Goal: Communication & Community: Answer question/provide support

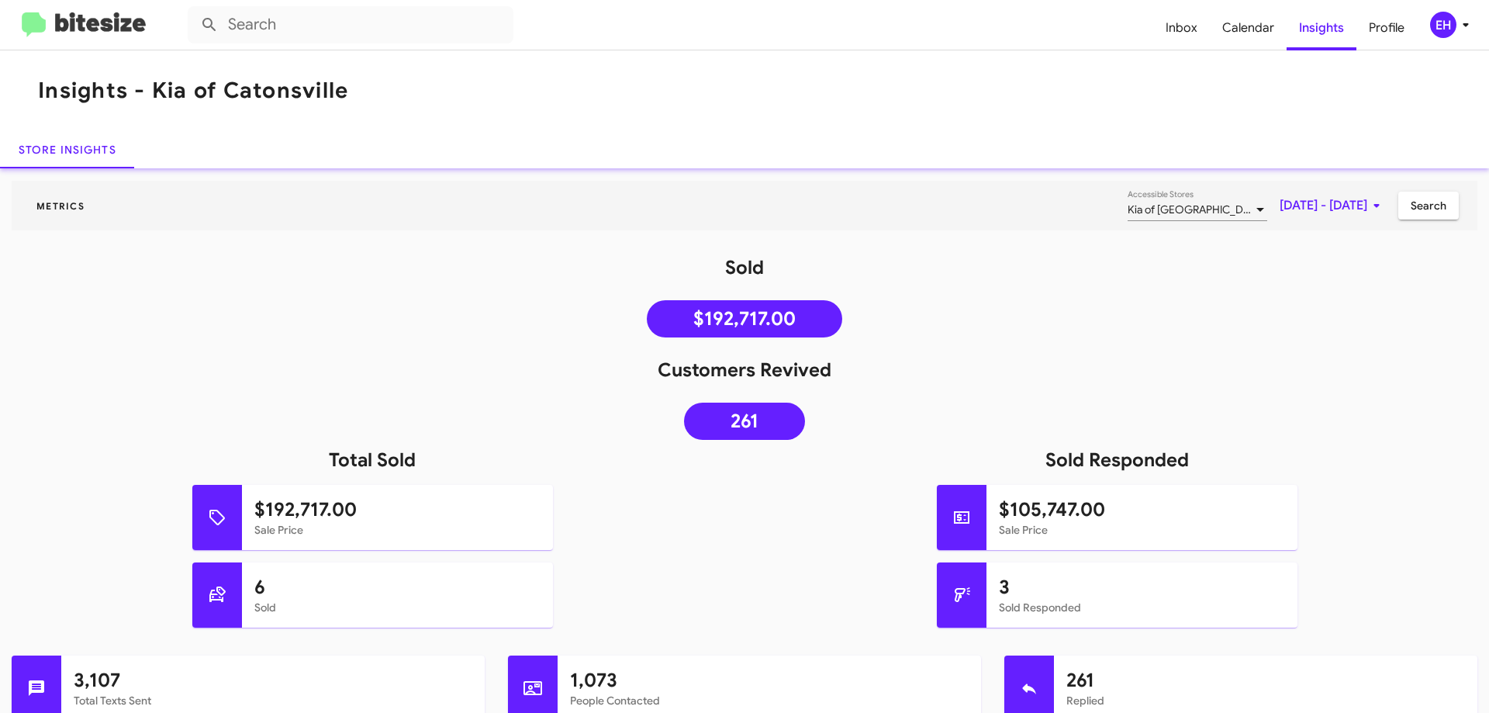
click at [91, 26] on img at bounding box center [84, 25] width 124 height 26
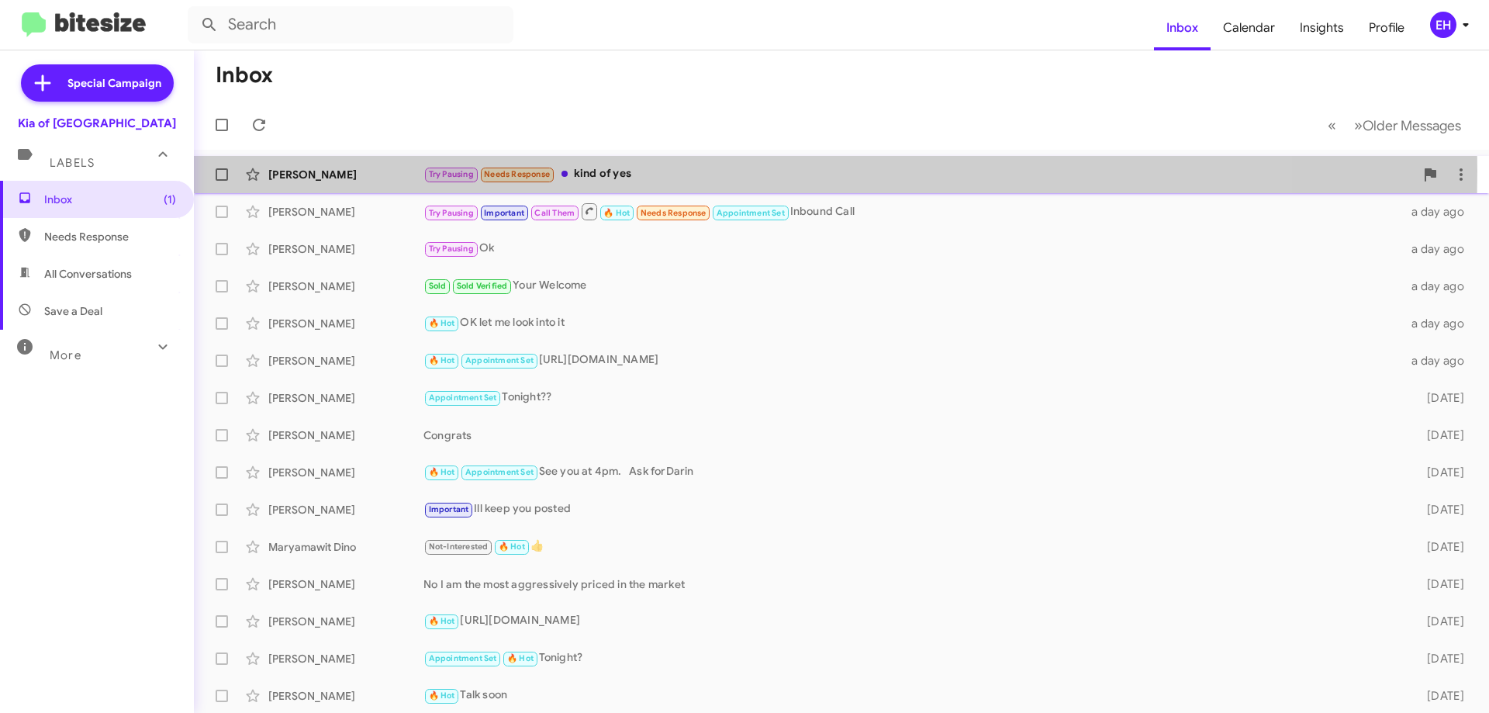
click at [596, 171] on div "Try Pausing Needs Response kind of yes" at bounding box center [918, 174] width 991 height 18
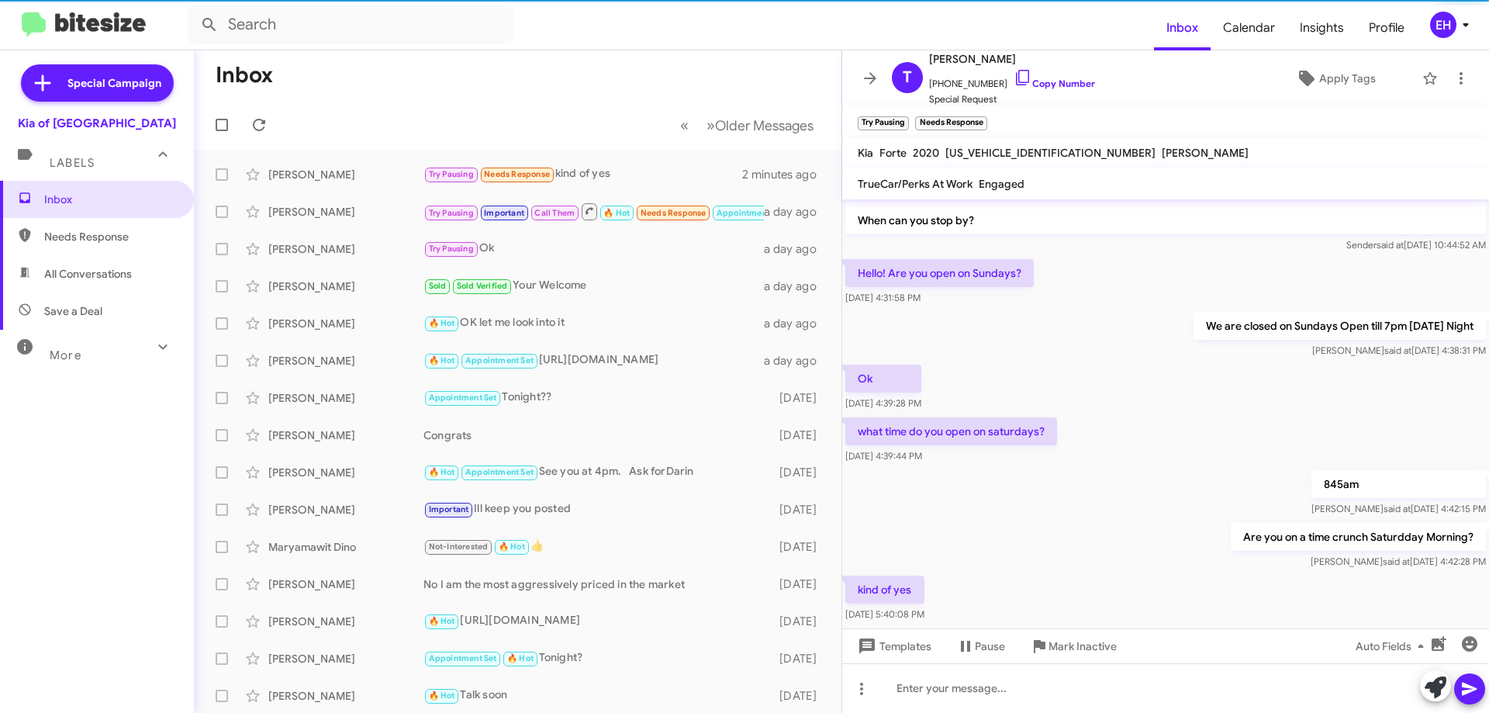
scroll to position [679, 0]
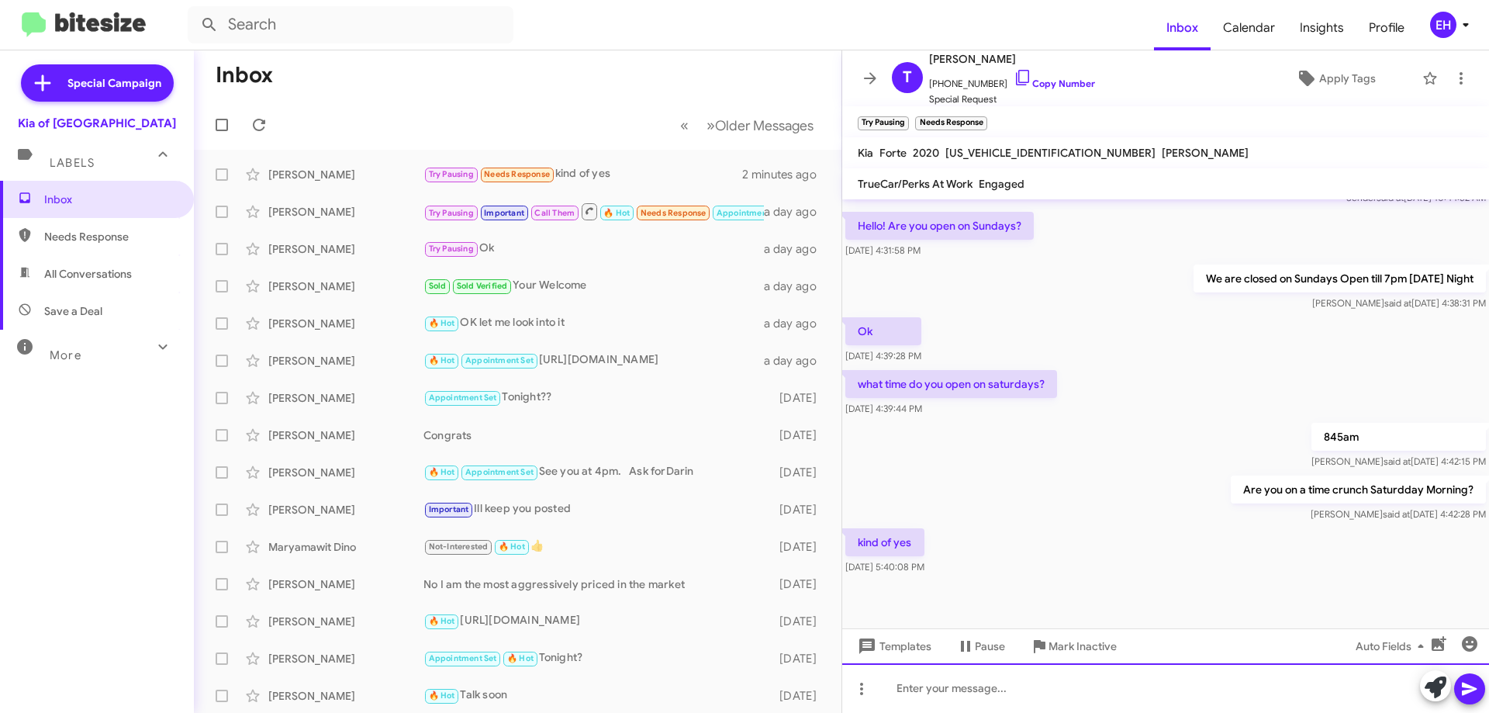
click at [1058, 682] on div at bounding box center [1165, 688] width 647 height 50
click at [969, 682] on div at bounding box center [1165, 688] width 647 height 50
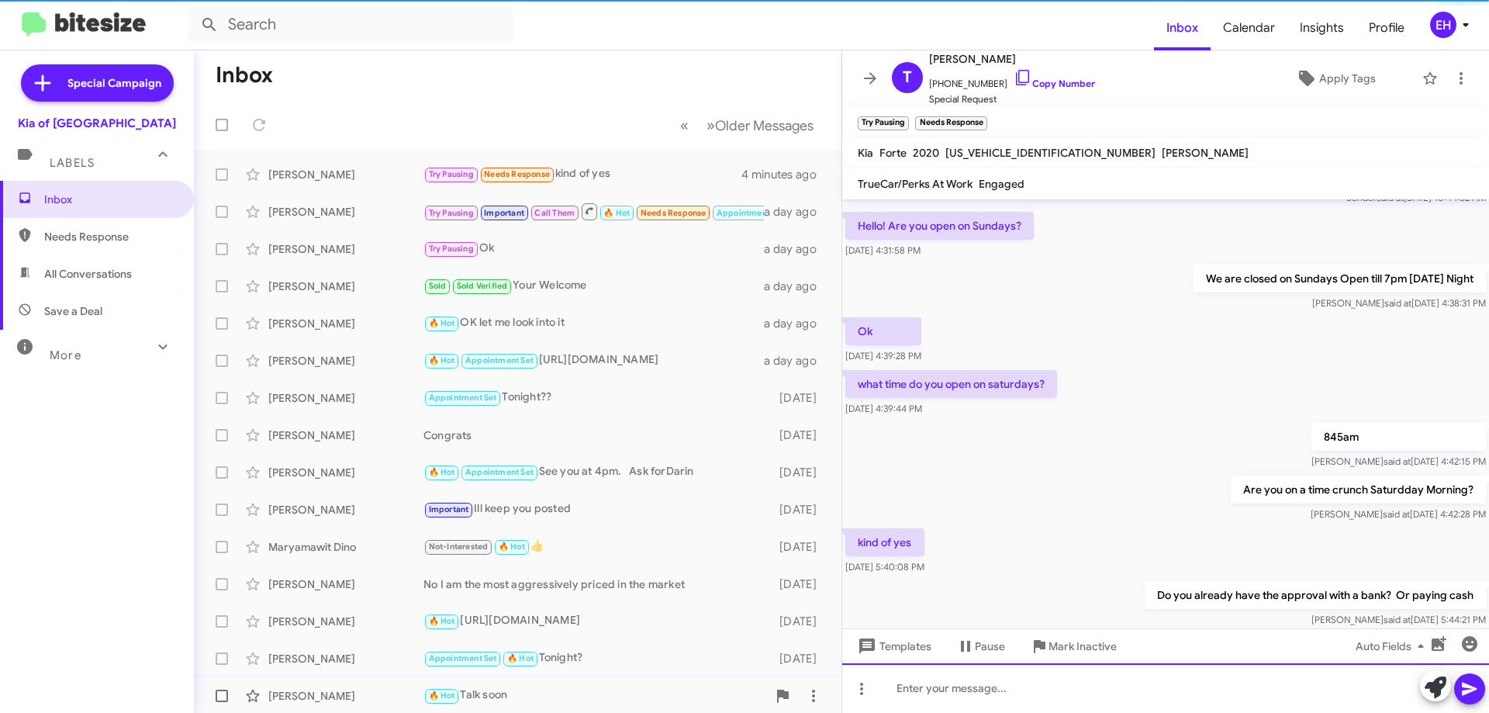
scroll to position [0, 0]
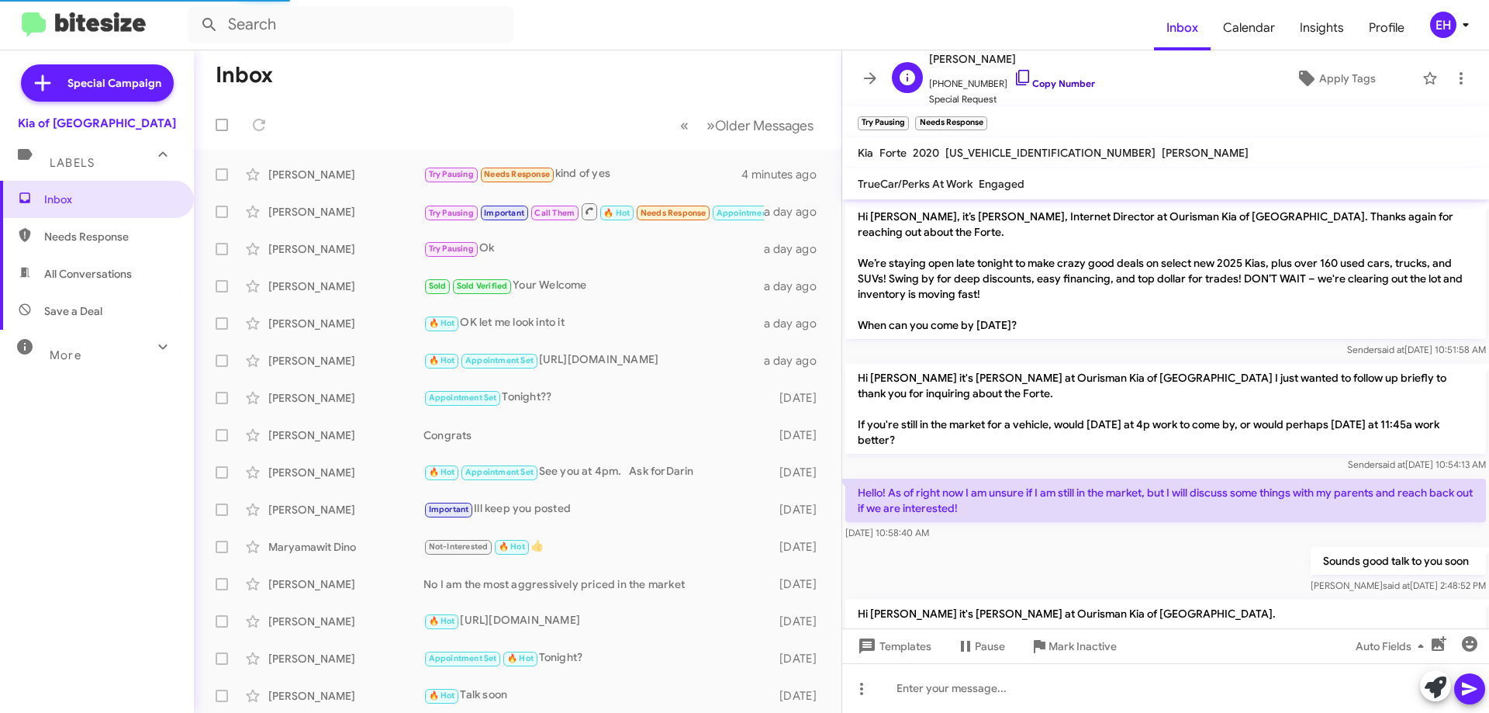
click at [1056, 87] on link "Copy Number" at bounding box center [1053, 84] width 81 height 12
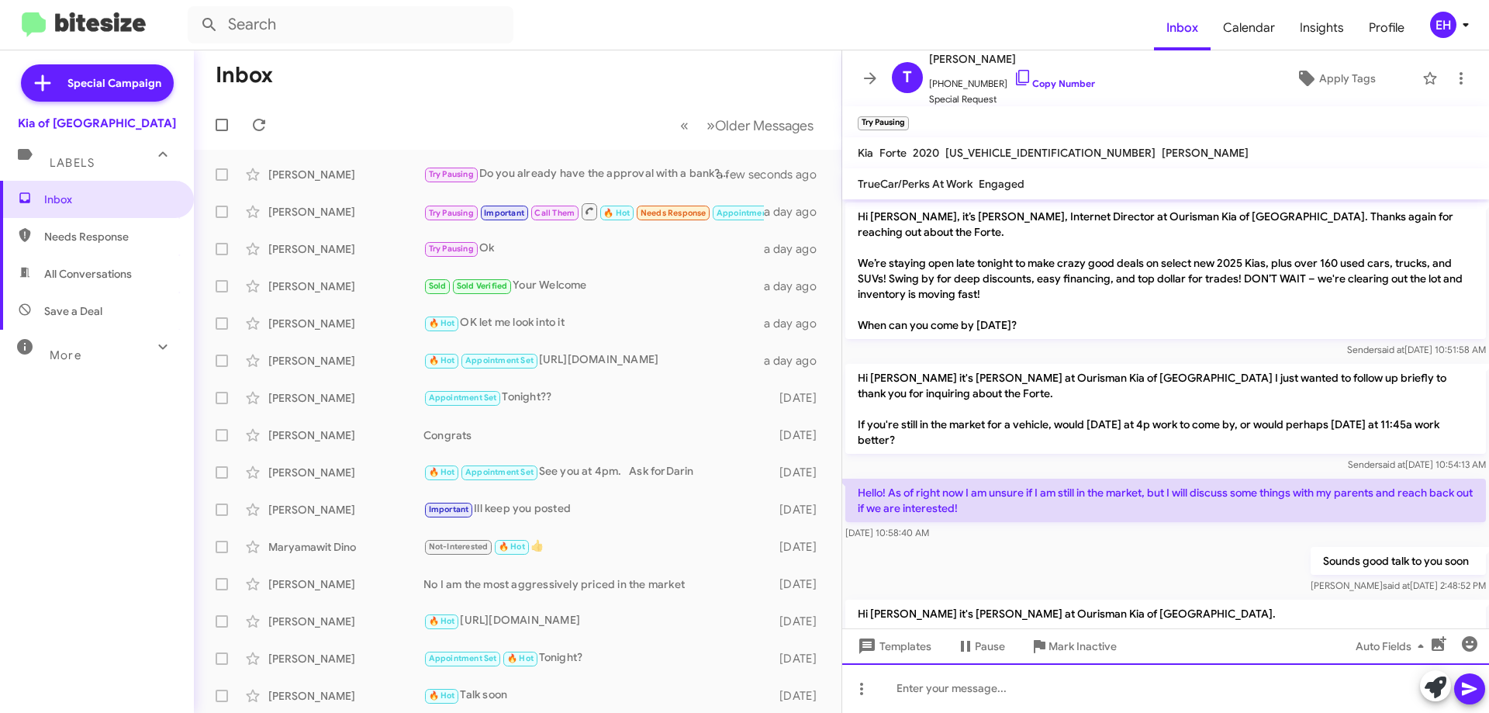
click at [946, 675] on div at bounding box center [1165, 688] width 647 height 50
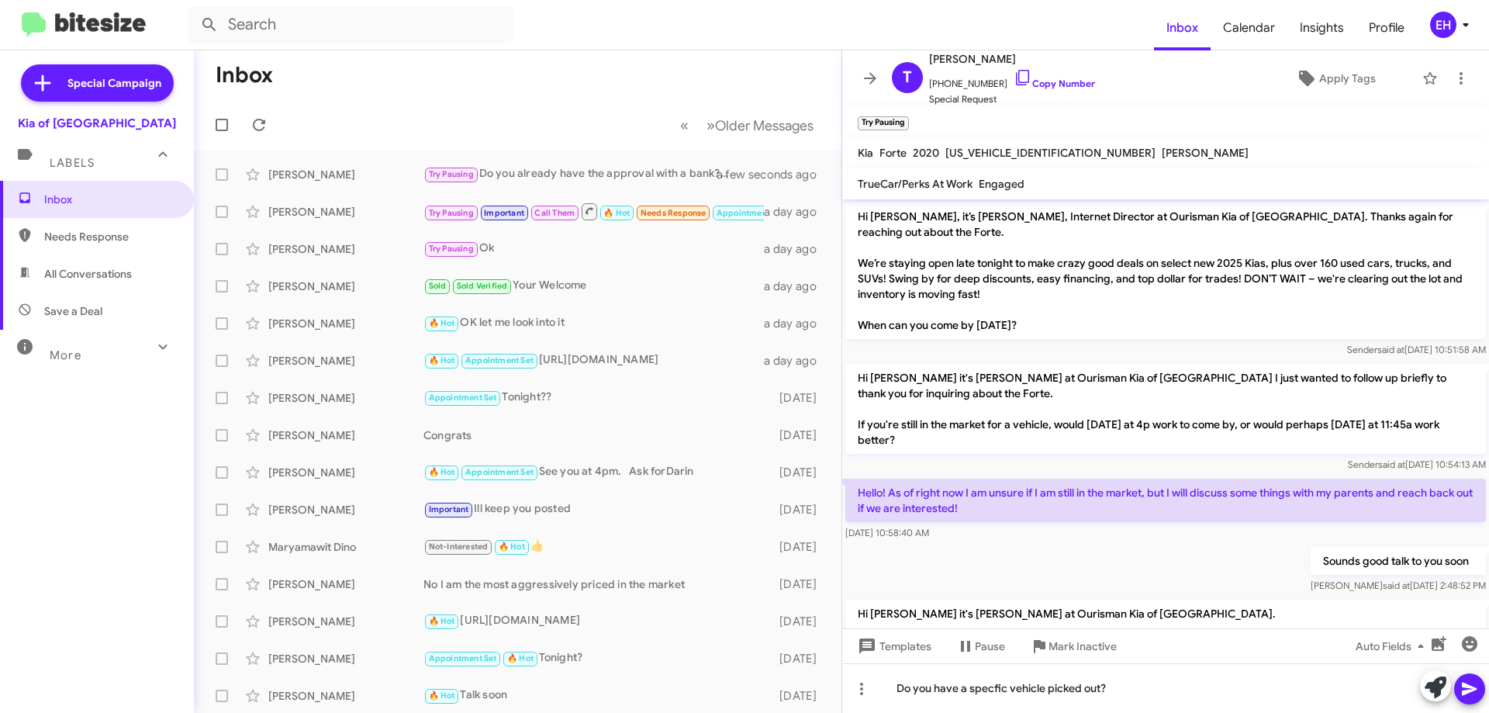
click at [1479, 691] on button at bounding box center [1469, 688] width 31 height 31
click at [1477, 693] on icon at bounding box center [1469, 688] width 19 height 19
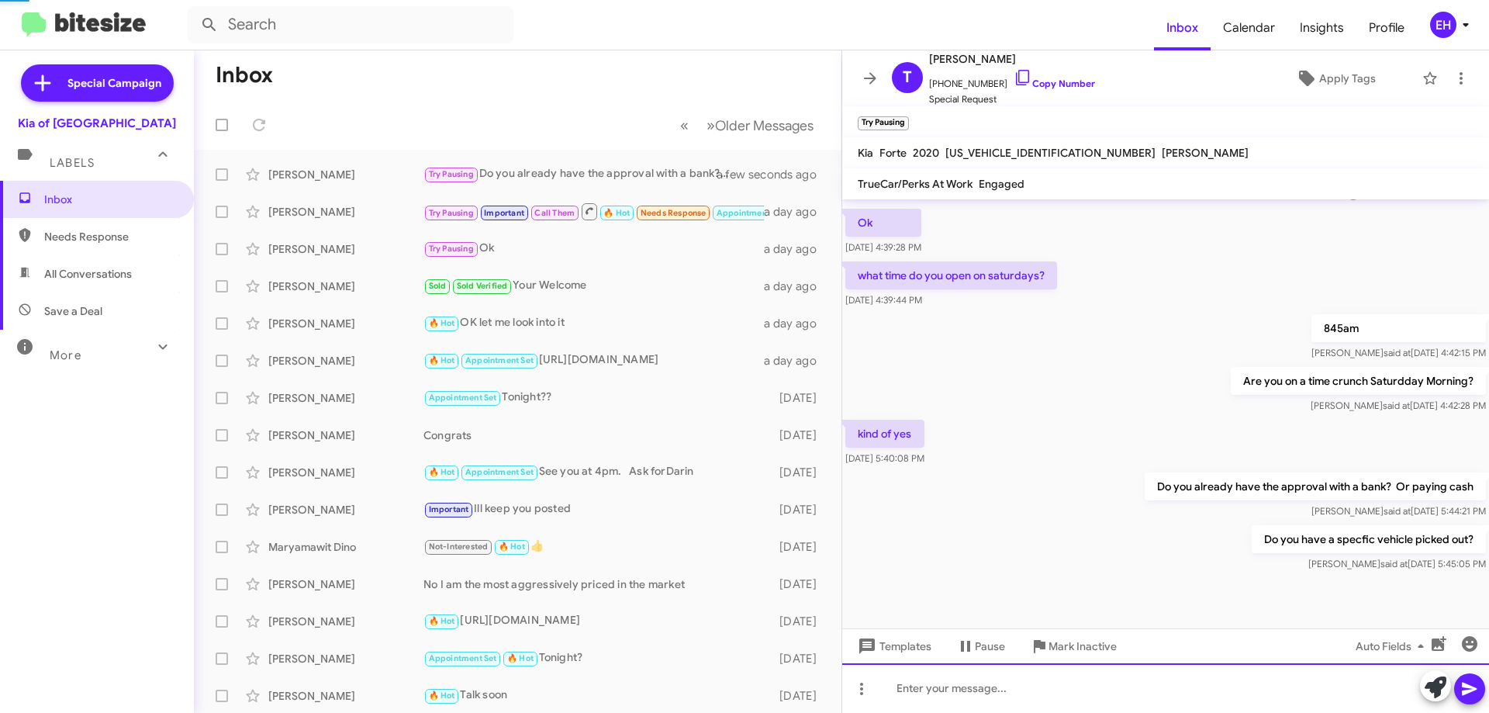
scroll to position [792, 0]
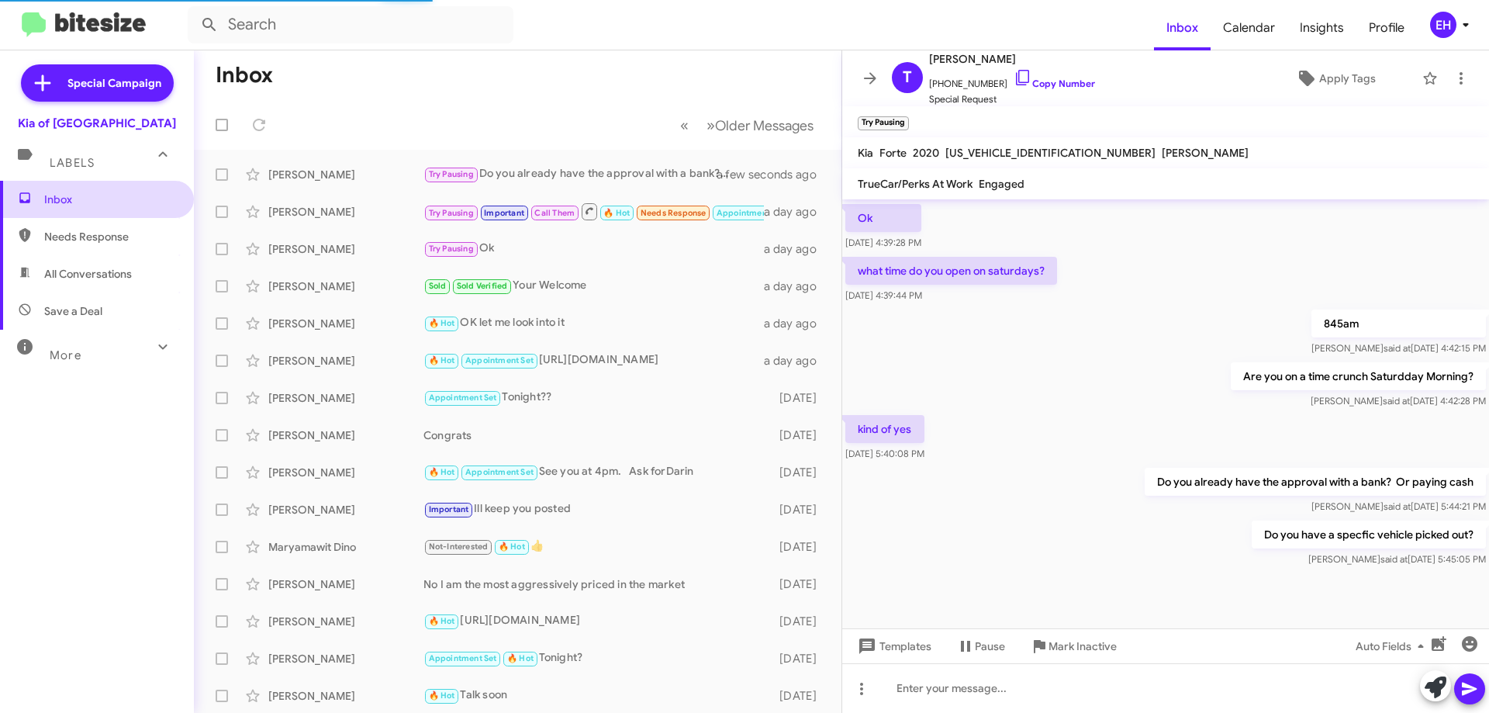
click at [67, 206] on span "Inbox" at bounding box center [110, 200] width 132 height 16
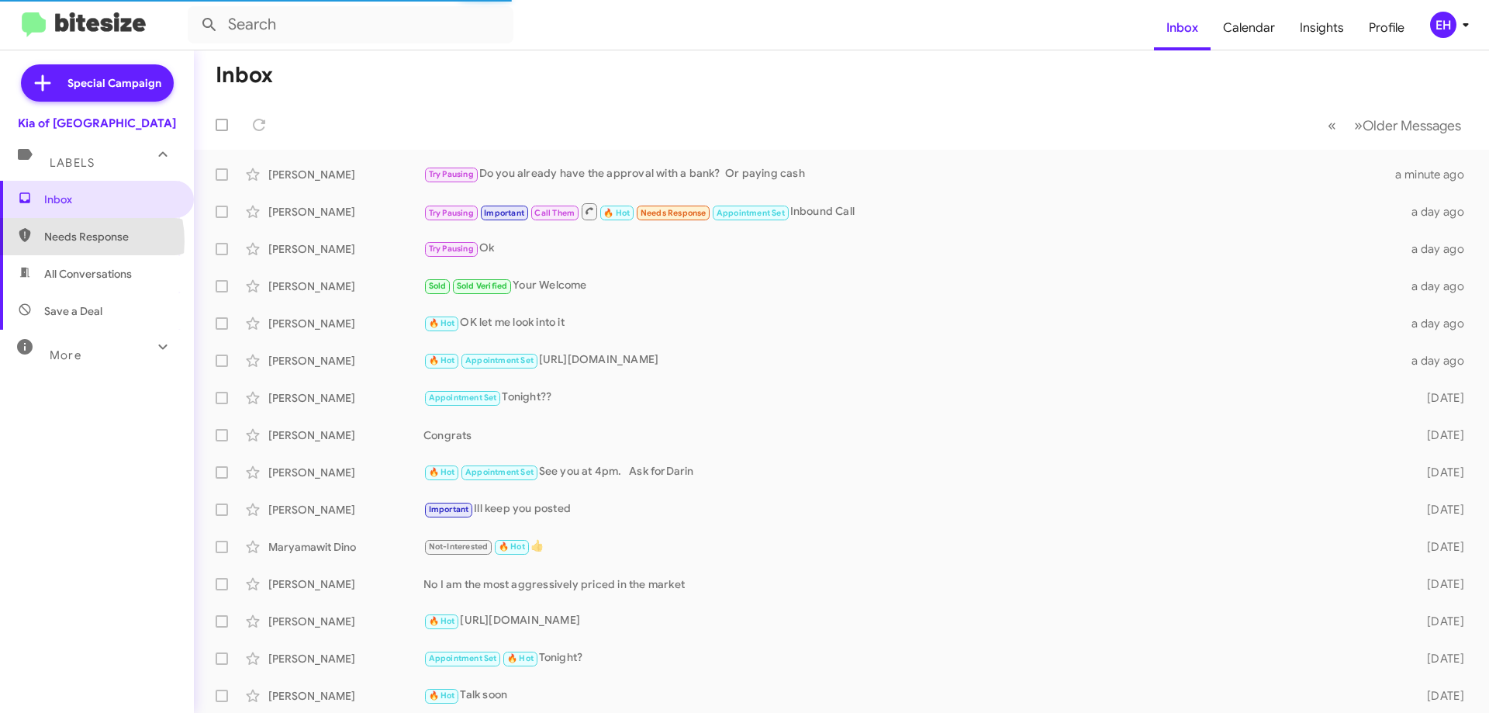
click at [71, 241] on span "Needs Response" at bounding box center [110, 237] width 132 height 16
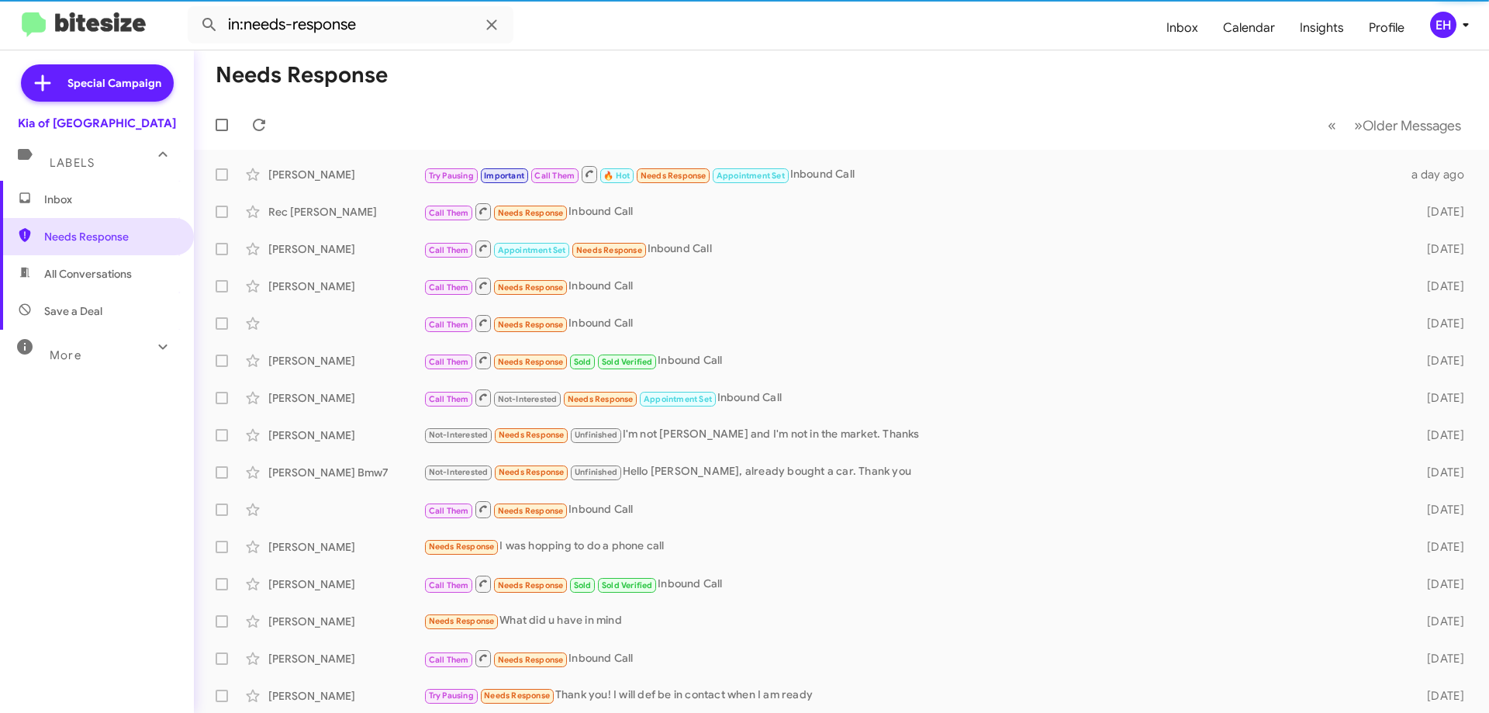
click at [71, 274] on span "All Conversations" at bounding box center [88, 274] width 88 height 16
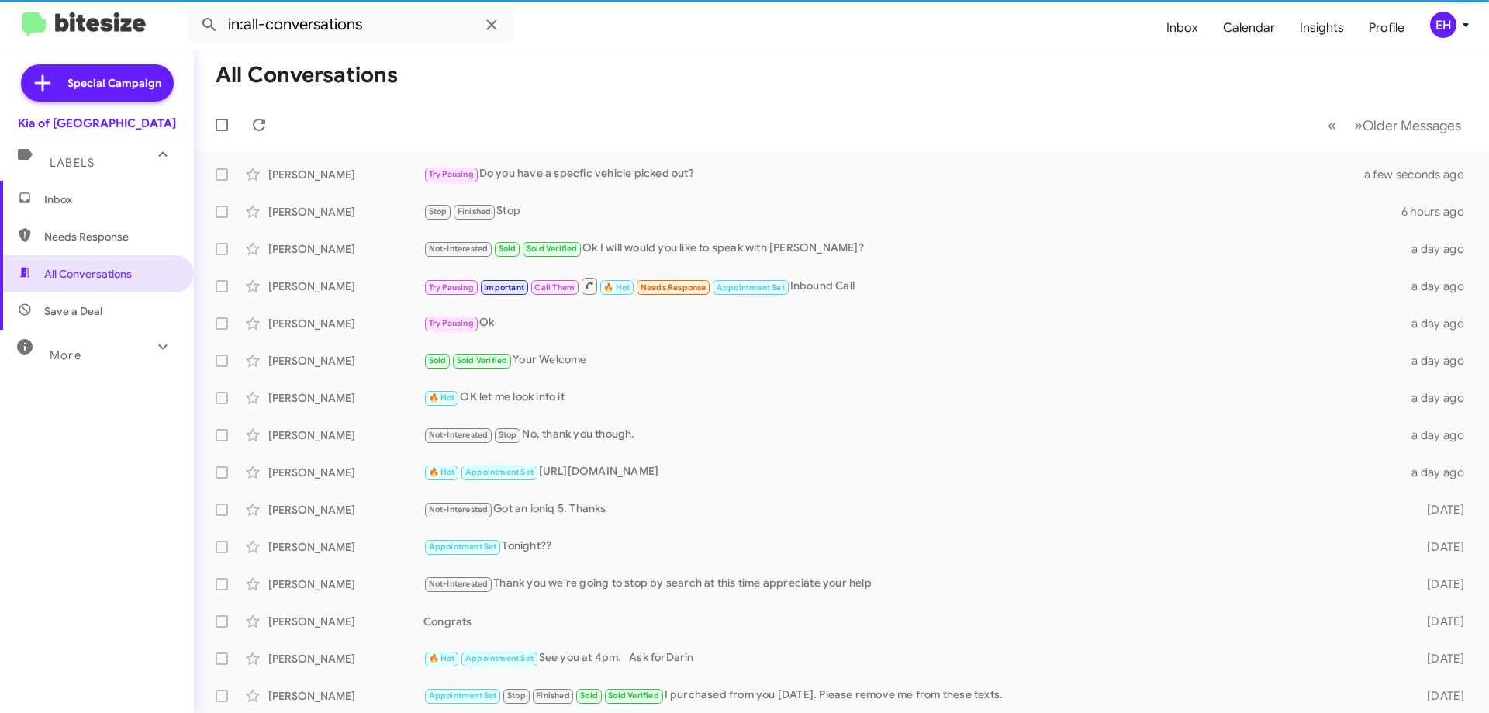
click at [73, 305] on span "Save a Deal" at bounding box center [73, 311] width 58 height 16
type input "in:not-interested"
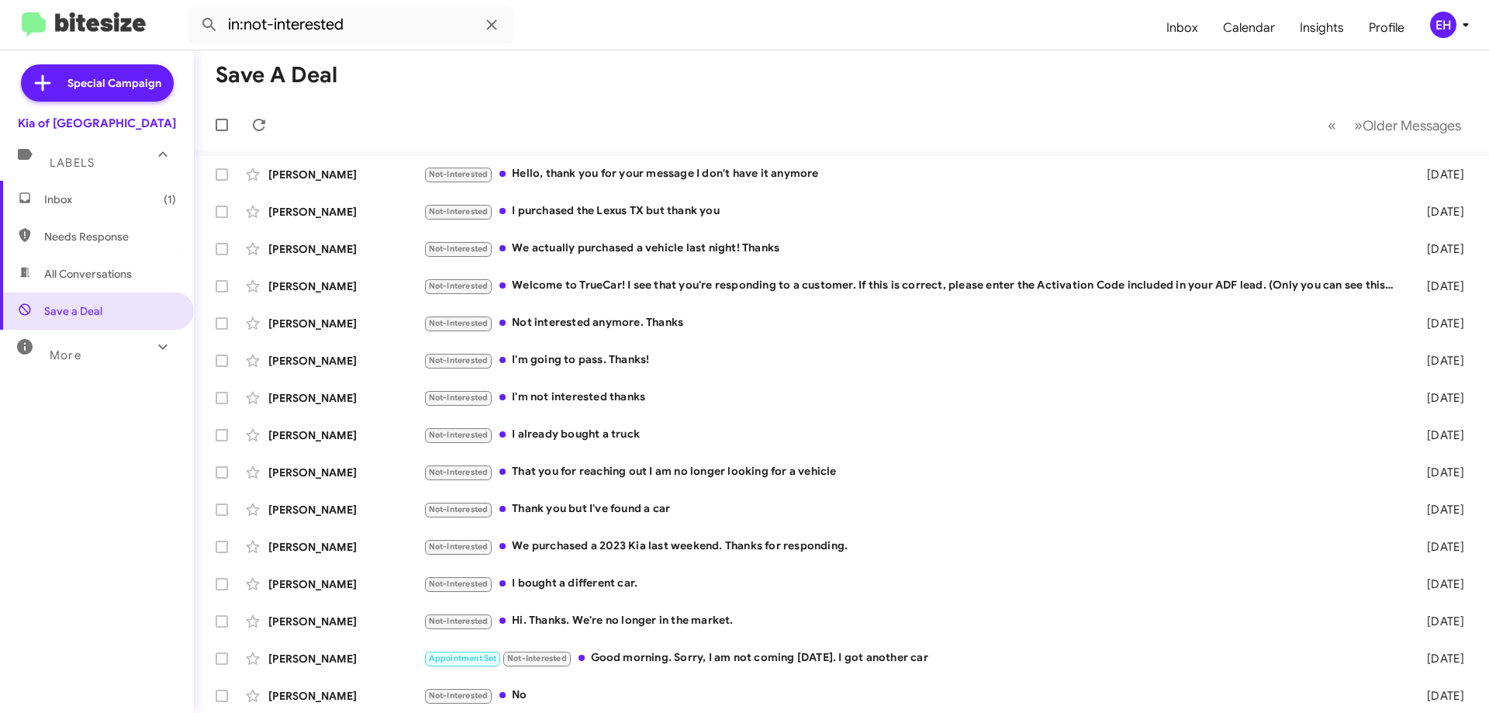
click at [116, 205] on span "Inbox (1)" at bounding box center [110, 200] width 132 height 16
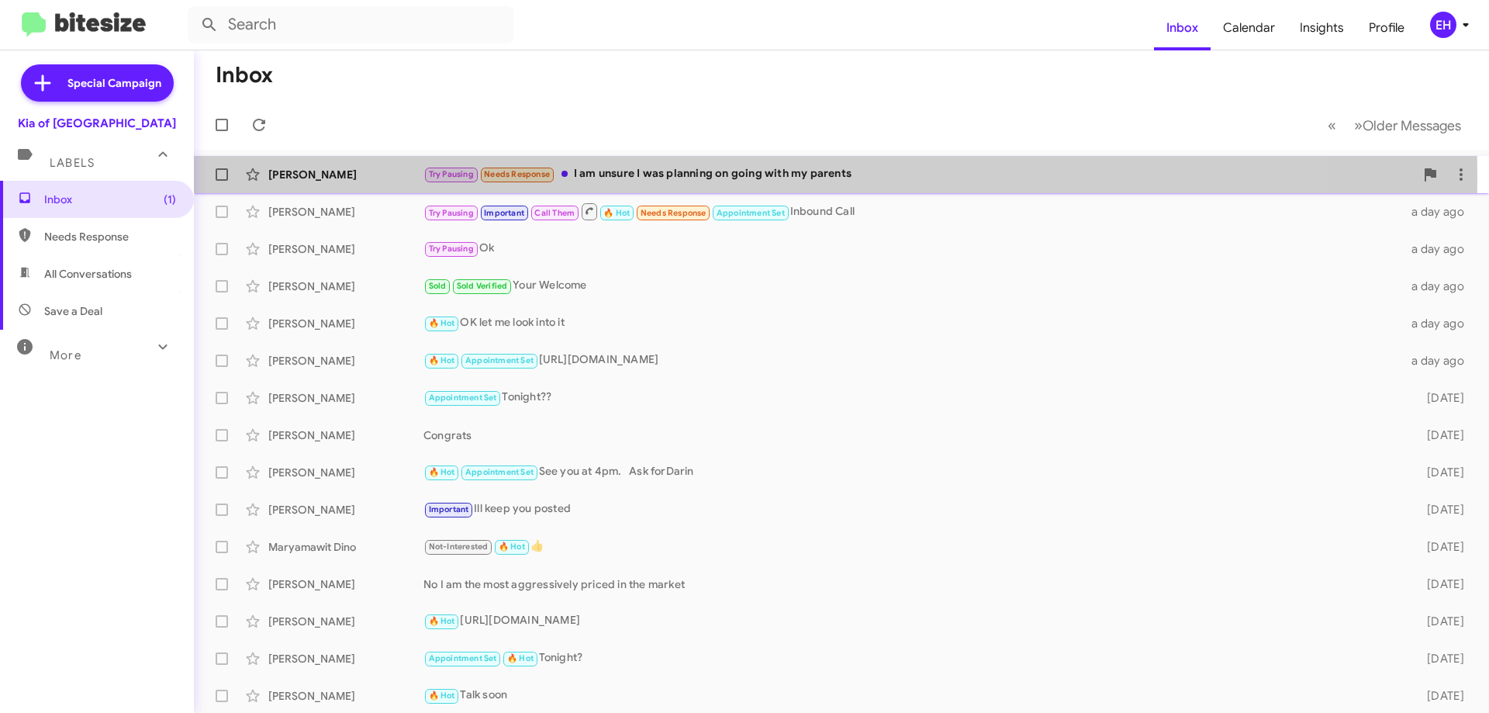
click at [713, 177] on div "Try Pausing Needs Response I am unsure I was planning on going with my parents" at bounding box center [918, 174] width 991 height 18
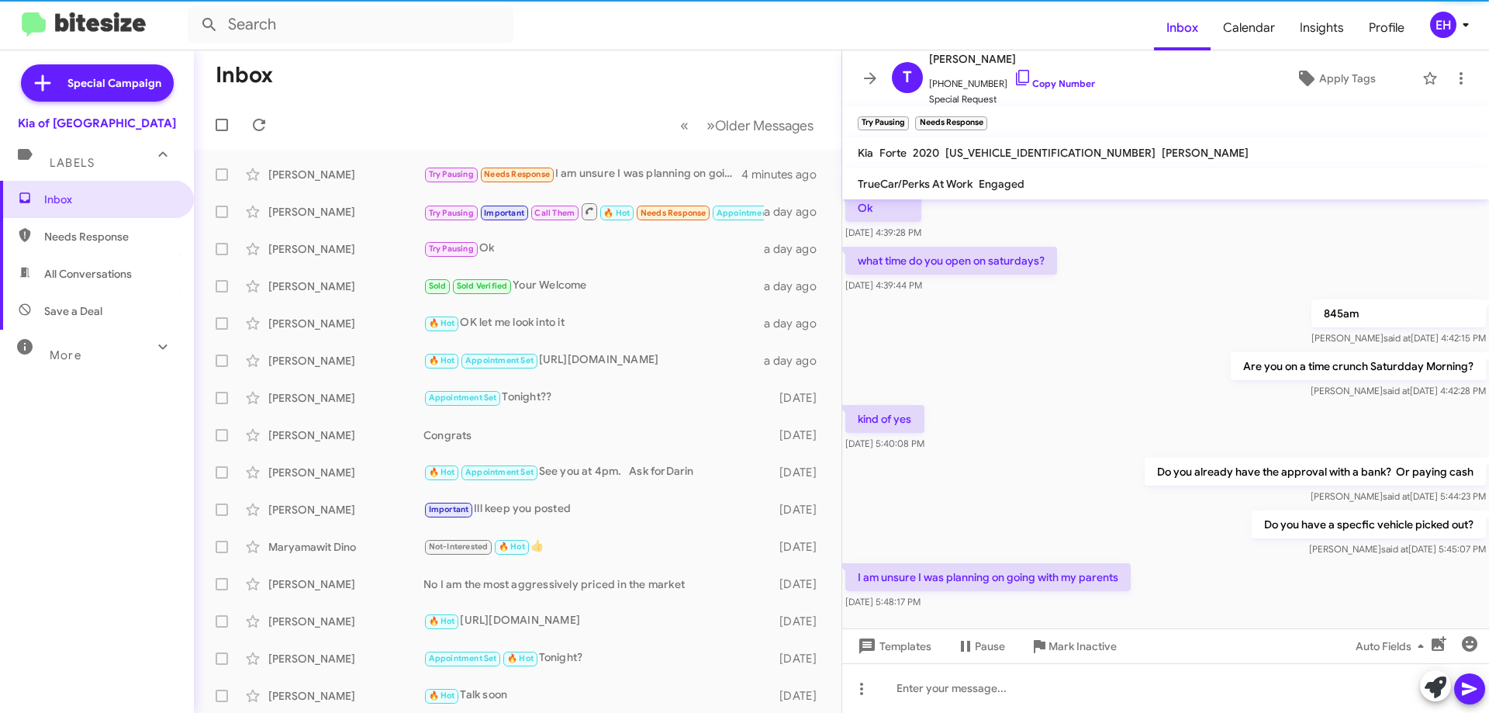
scroll to position [849, 0]
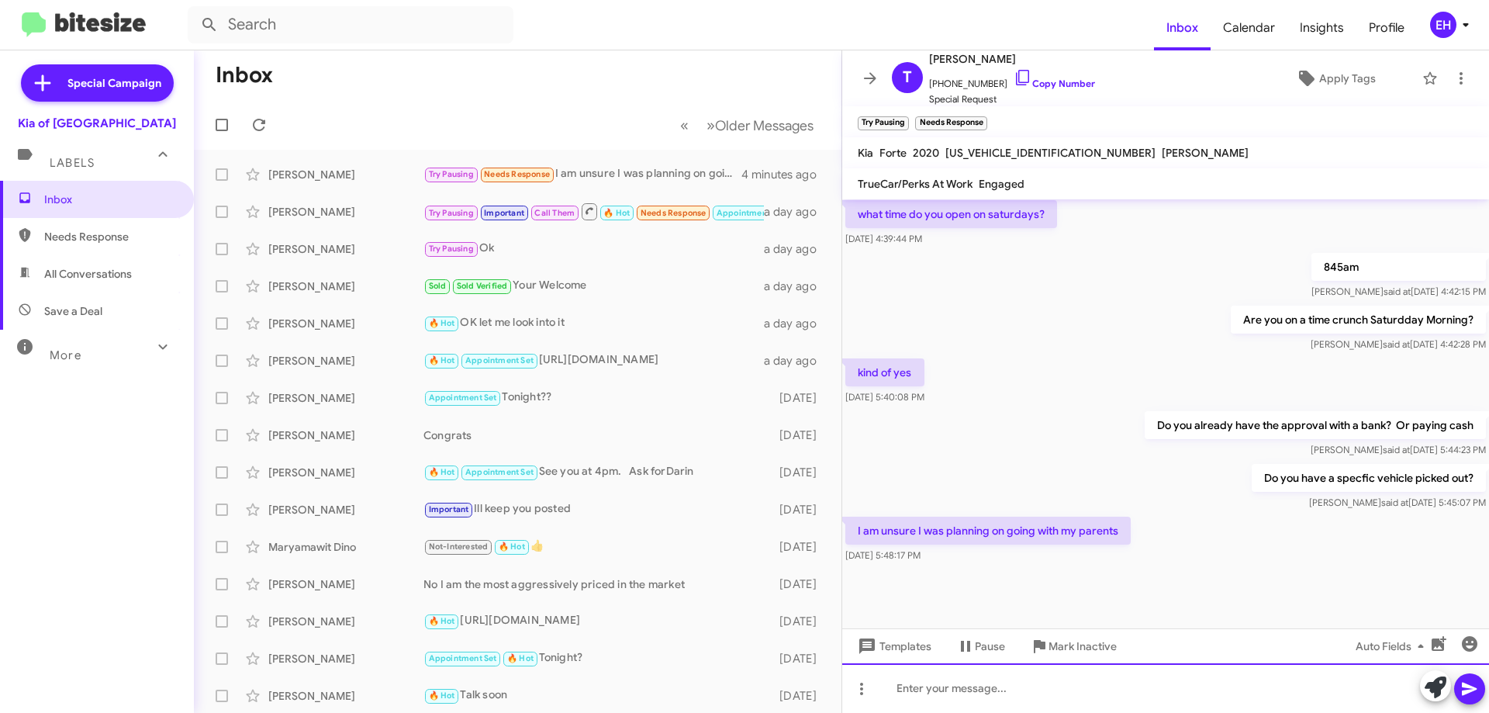
click at [992, 680] on div at bounding box center [1165, 688] width 647 height 50
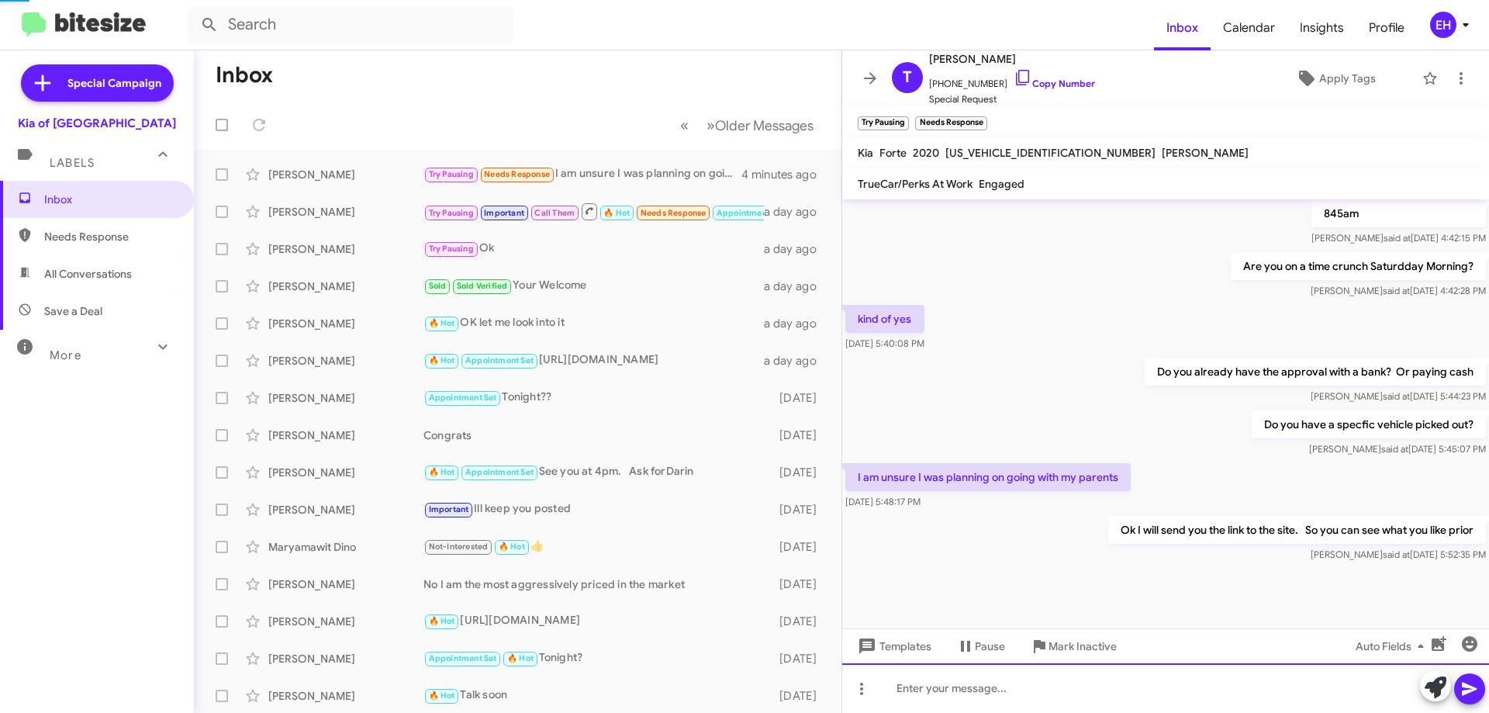
scroll to position [906, 0]
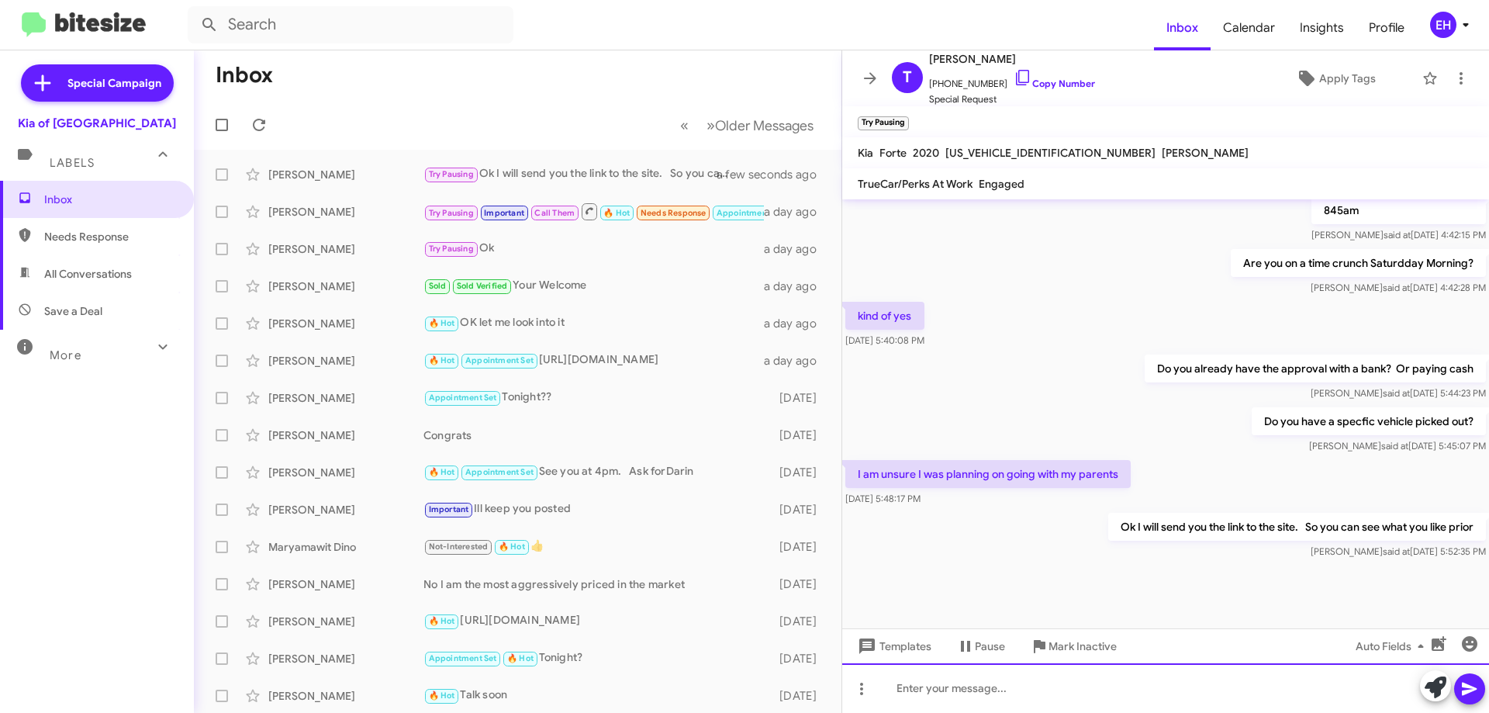
click at [982, 683] on div at bounding box center [1165, 688] width 647 height 50
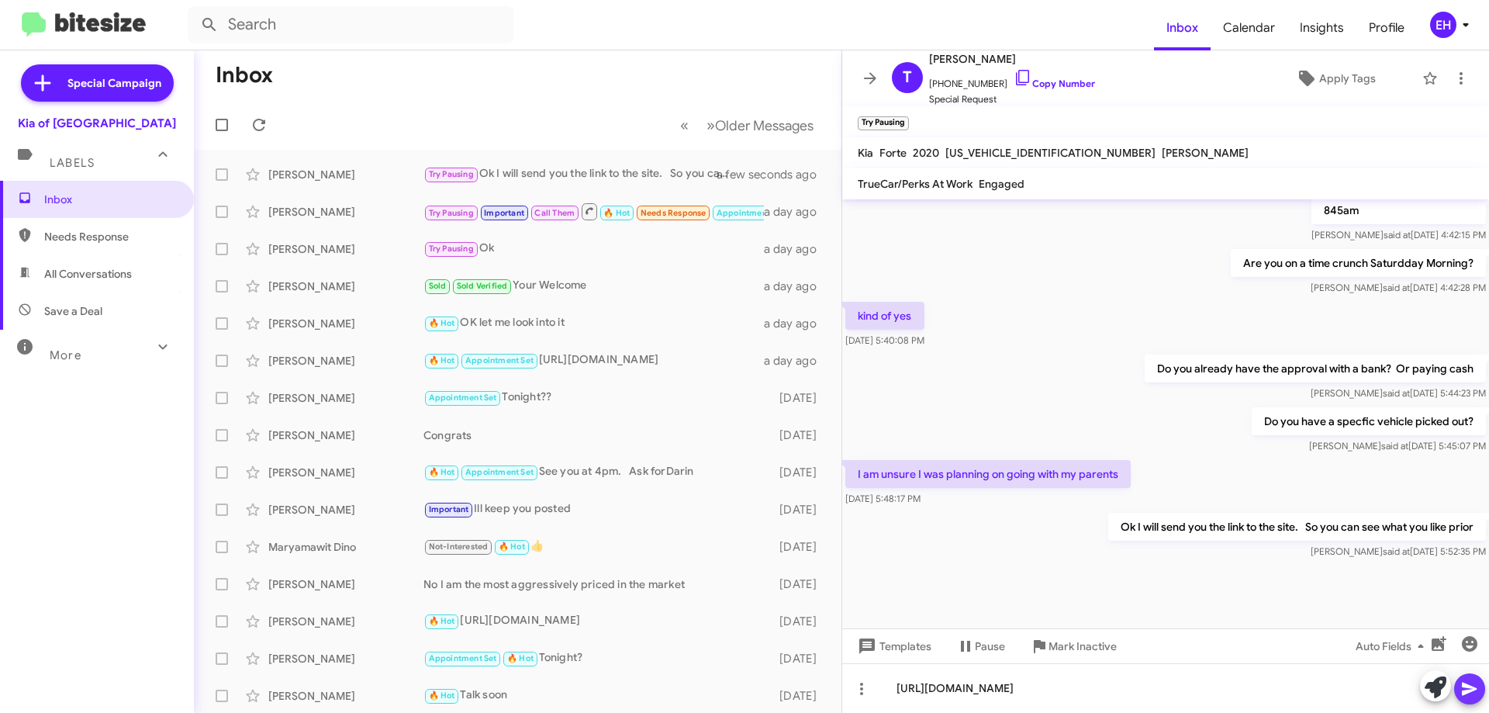
click at [1471, 683] on icon at bounding box center [1469, 688] width 19 height 19
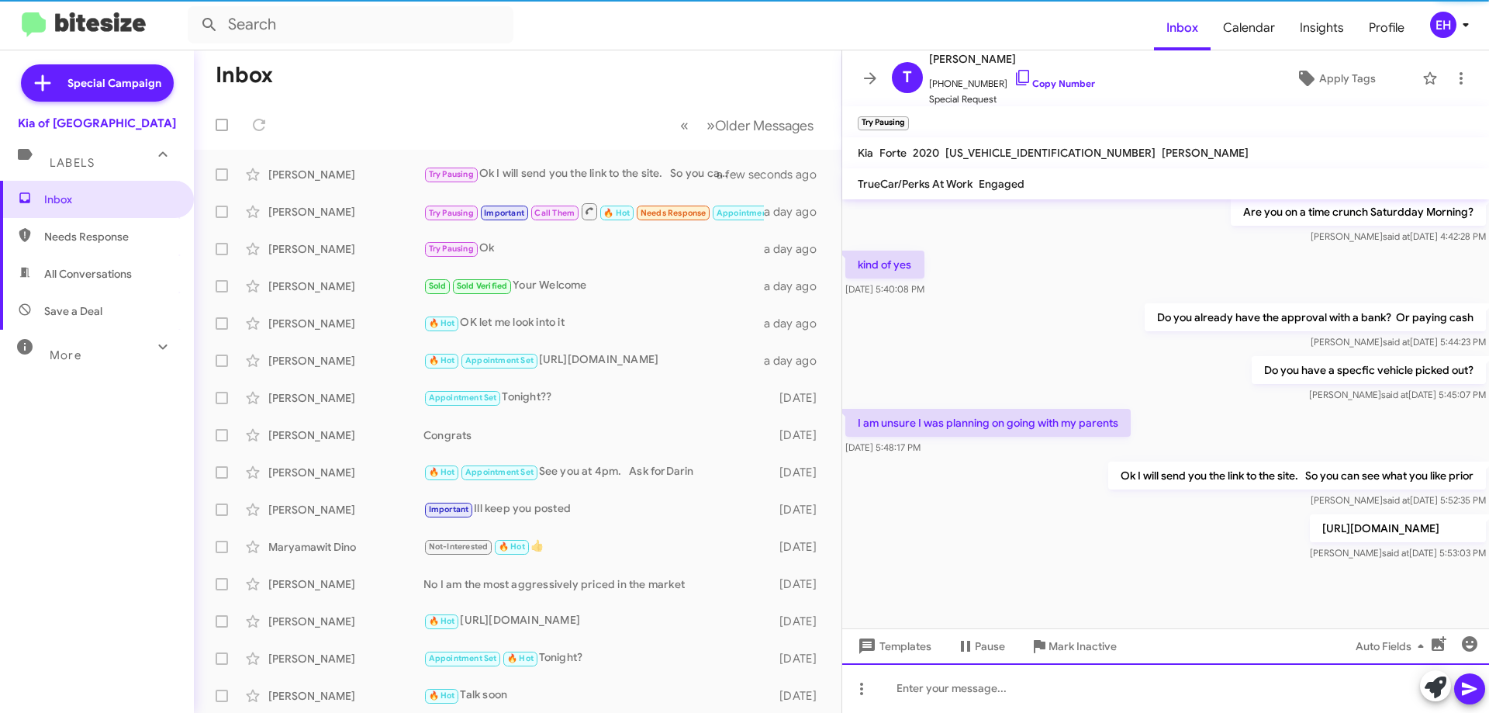
scroll to position [962, 0]
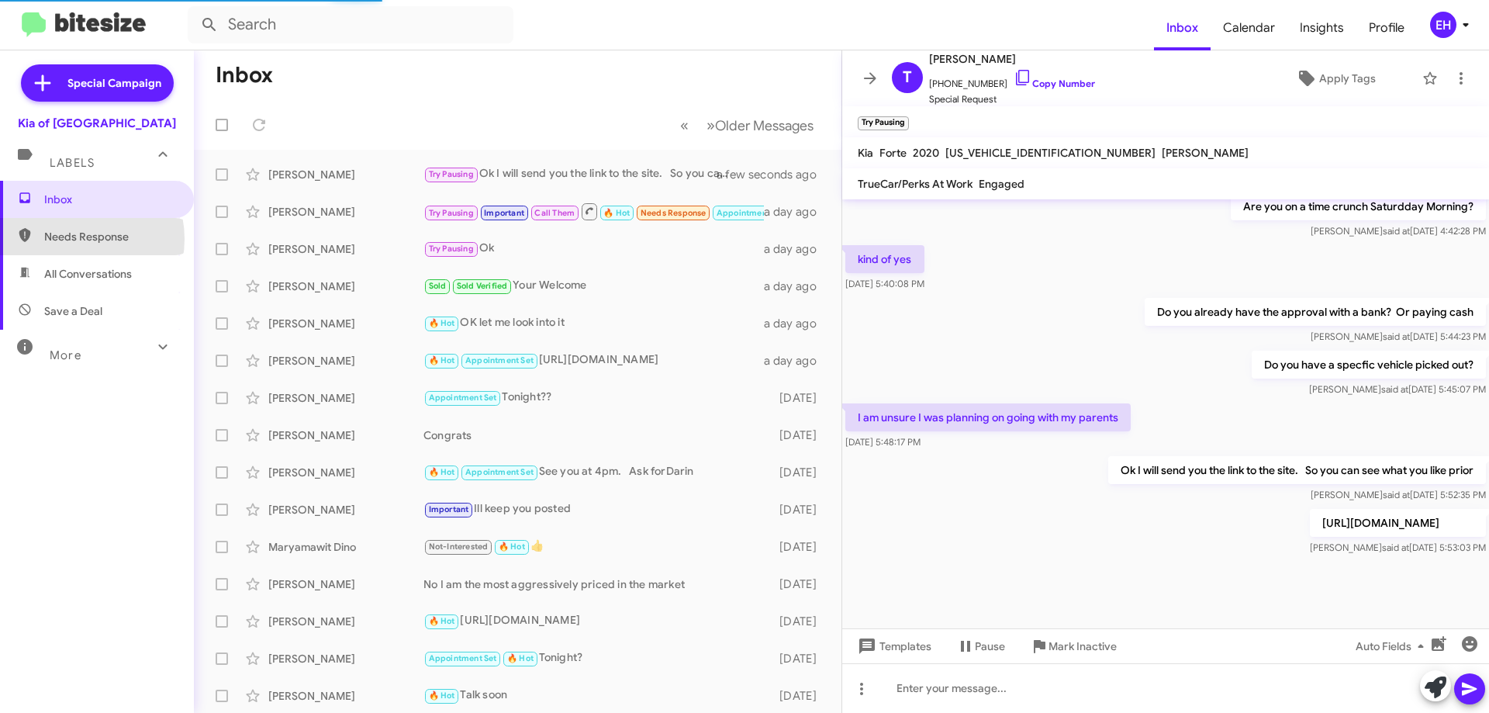
click at [75, 239] on span "Needs Response" at bounding box center [110, 237] width 132 height 16
type input "in:needs-response"
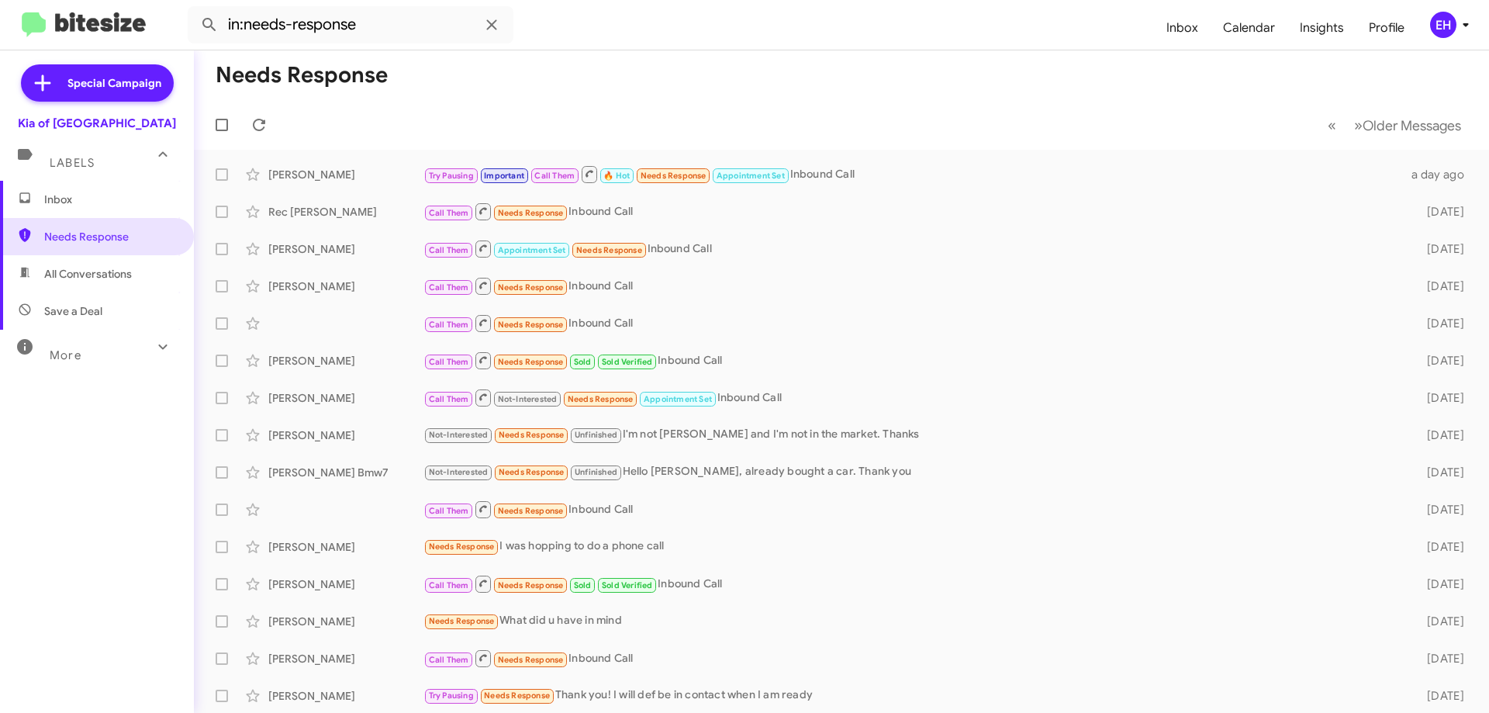
click at [53, 163] on span "Labels" at bounding box center [72, 163] width 45 height 14
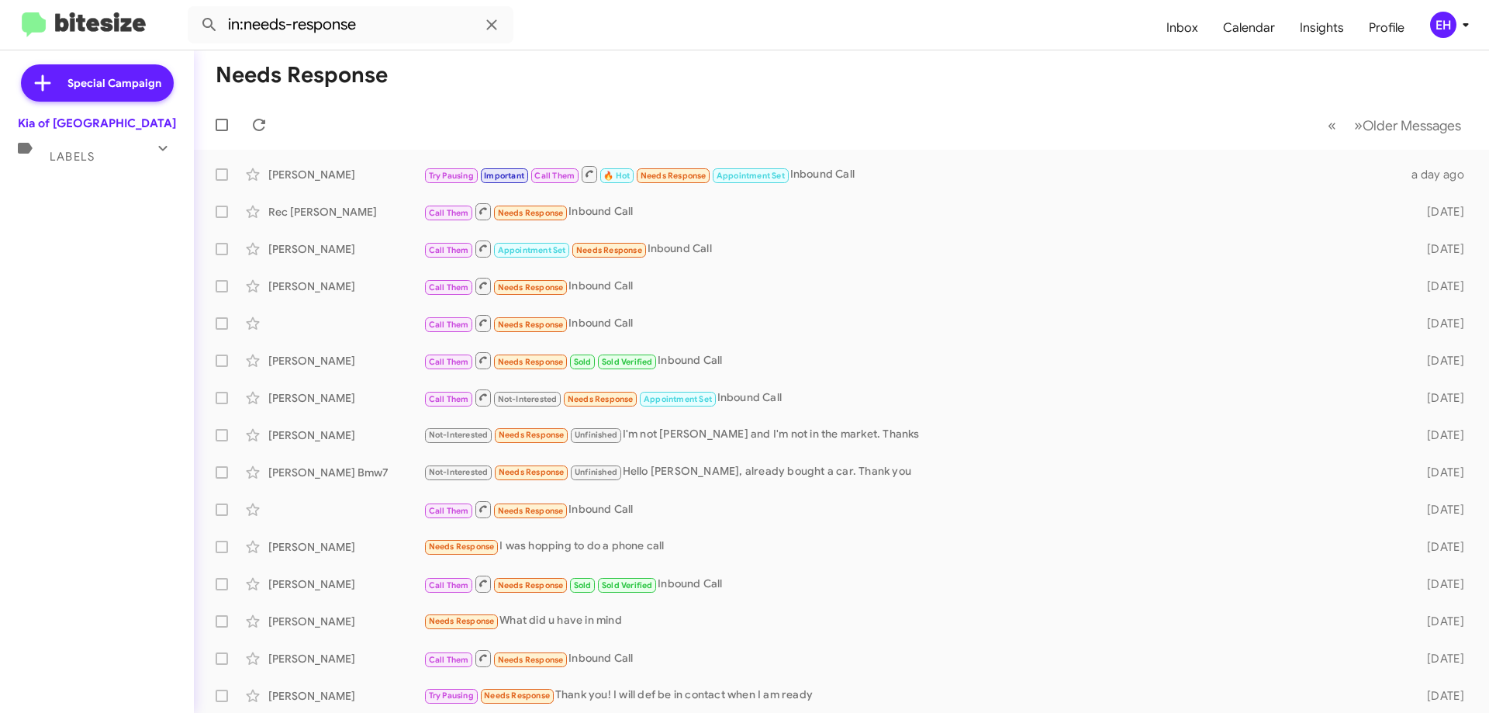
click at [75, 147] on div "Labels" at bounding box center [81, 150] width 138 height 29
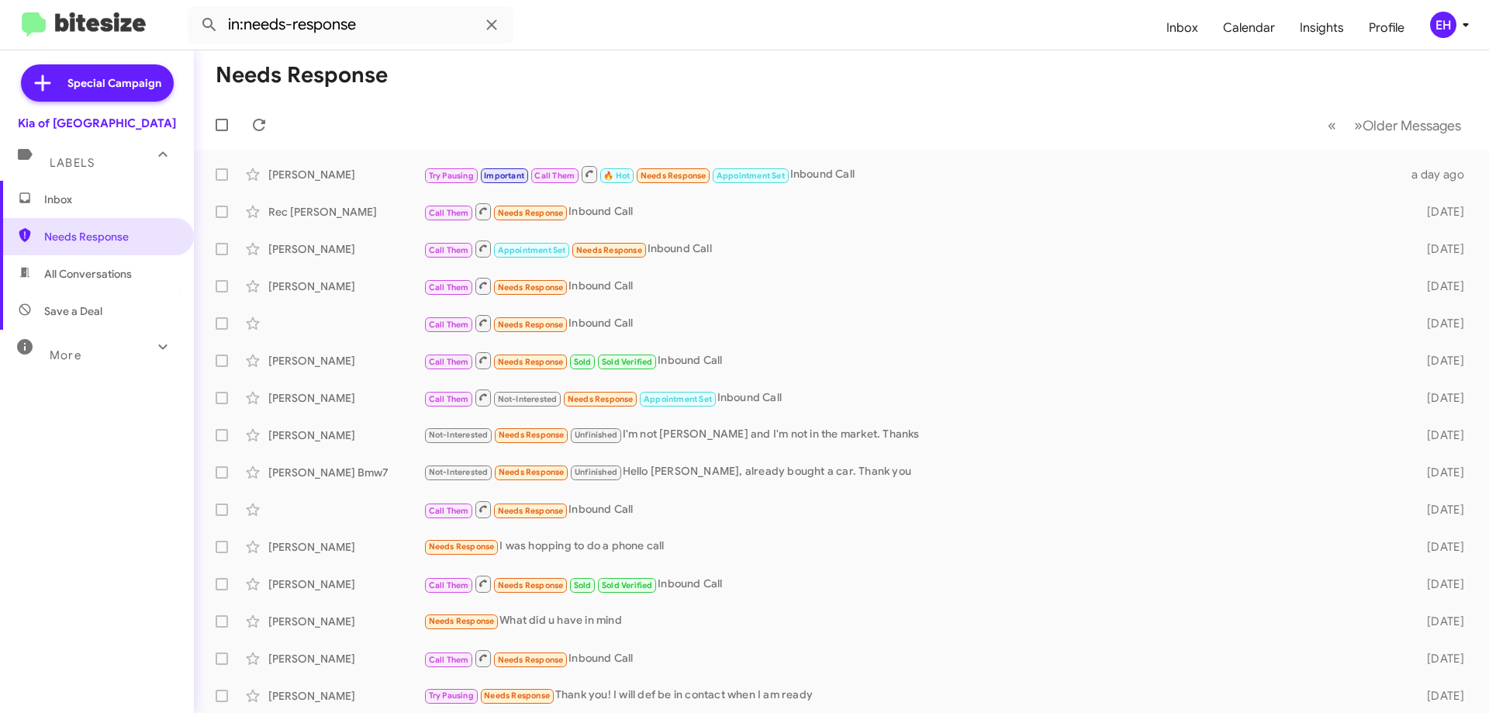
click at [77, 199] on span "Inbox" at bounding box center [110, 200] width 132 height 16
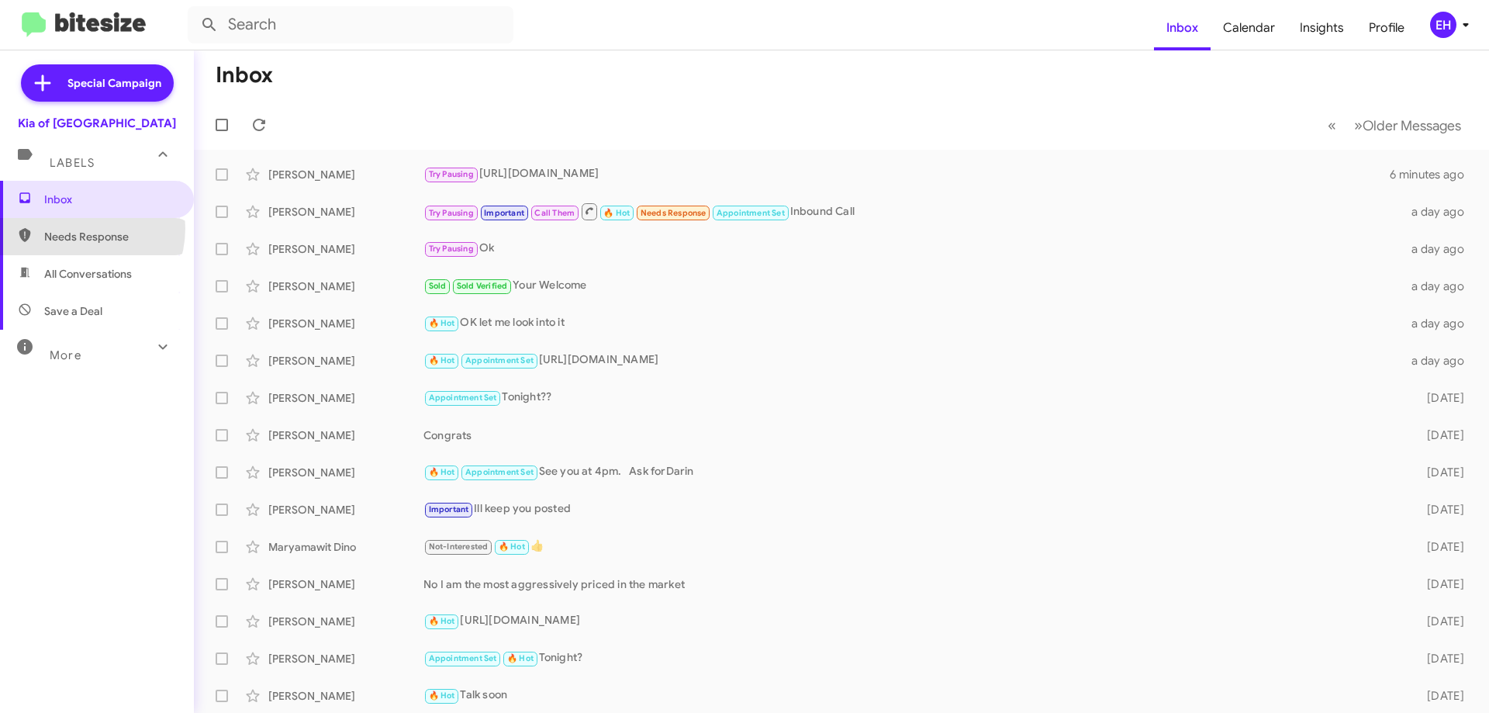
click at [74, 228] on span "Needs Response" at bounding box center [97, 236] width 194 height 37
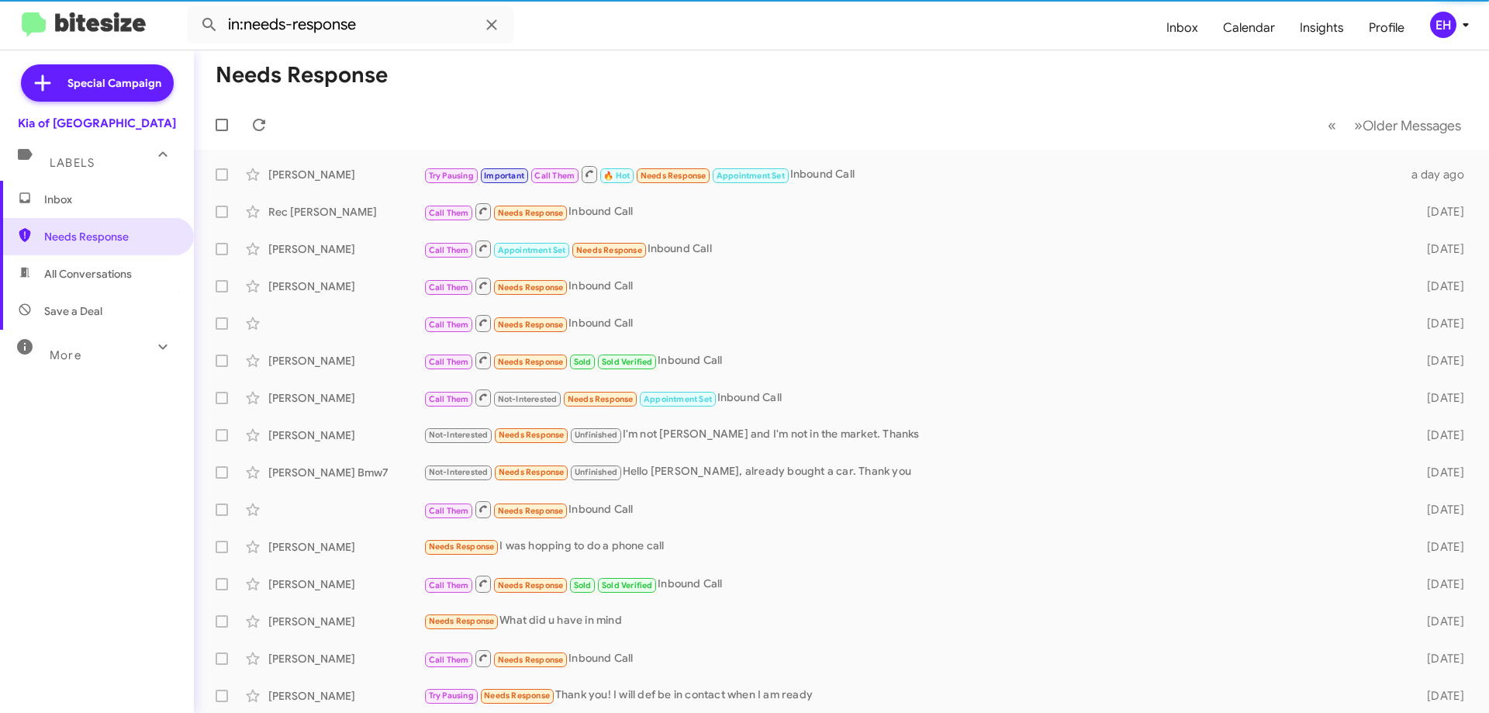
click at [81, 272] on span "All Conversations" at bounding box center [88, 274] width 88 height 16
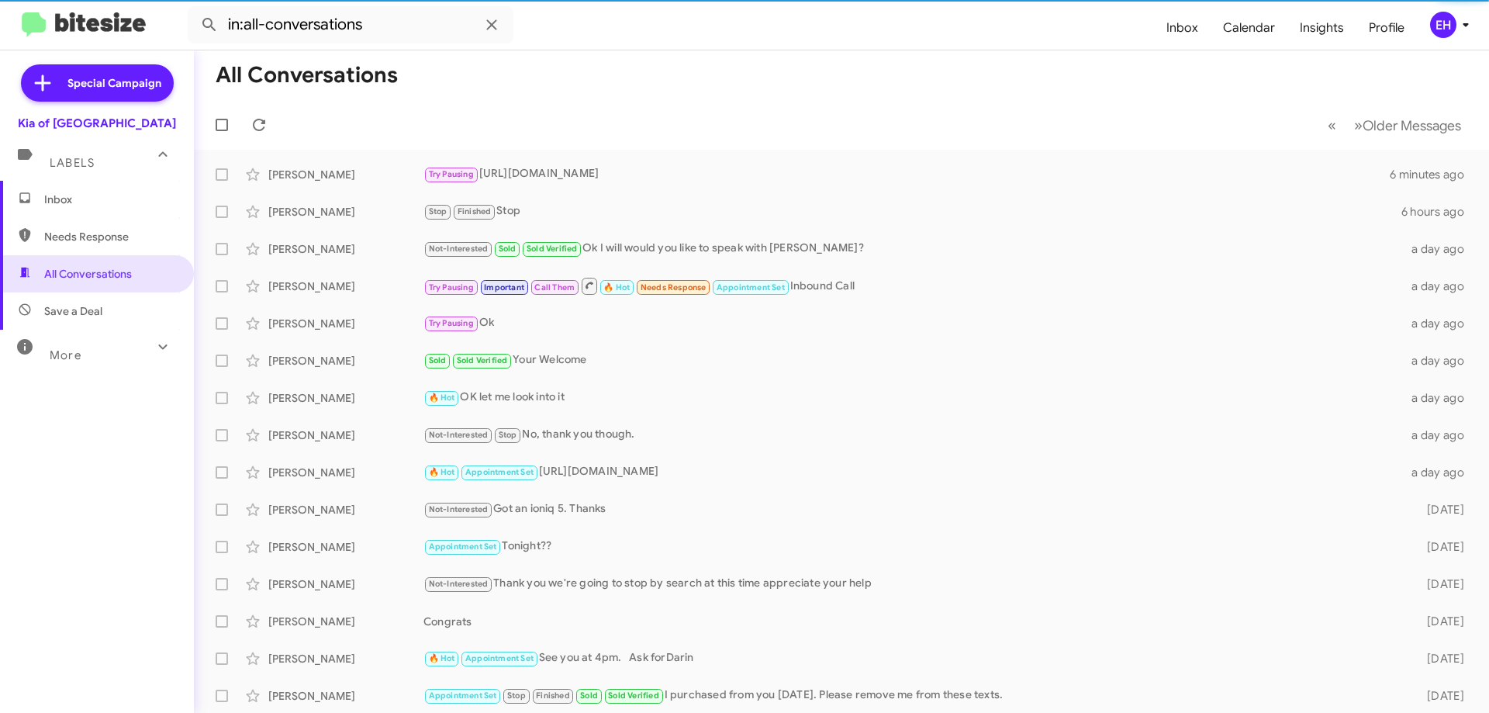
click at [83, 305] on span "Save a Deal" at bounding box center [73, 311] width 58 height 16
type input "in:not-interested"
